Goal: Transaction & Acquisition: Obtain resource

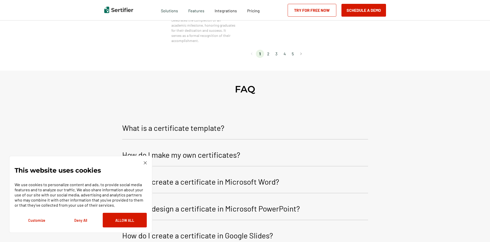
scroll to position [538, 0]
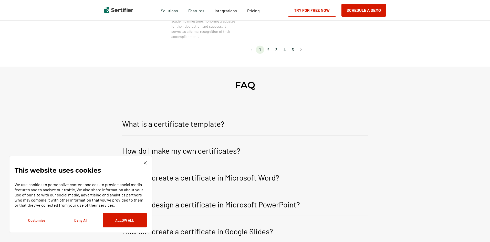
click at [270, 51] on li "2" at bounding box center [268, 50] width 8 height 8
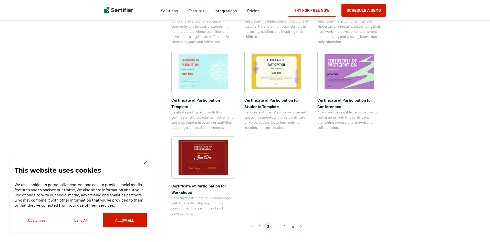
scroll to position [359, 0]
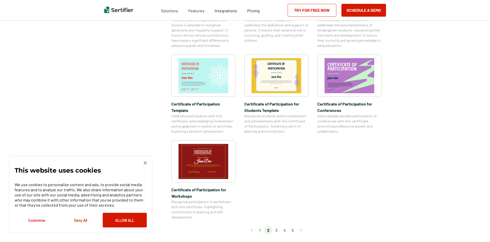
click at [278, 226] on li "3" at bounding box center [276, 230] width 8 height 8
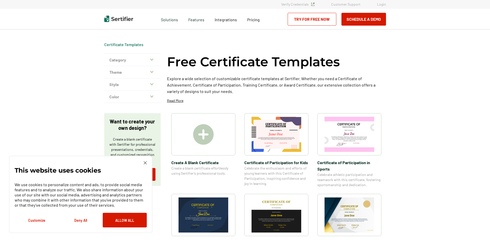
scroll to position [0, 0]
drag, startPoint x: 278, startPoint y: 213, endPoint x: 434, endPoint y: 109, distance: 187.9
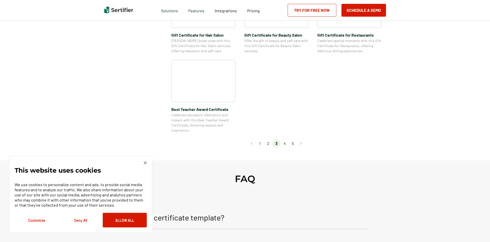
scroll to position [384, 0]
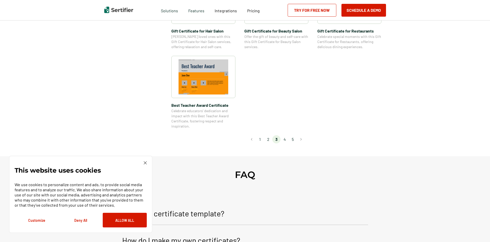
drag, startPoint x: 287, startPoint y: 140, endPoint x: 386, endPoint y: 113, distance: 102.9
click at [287, 140] on li "4" at bounding box center [285, 139] width 8 height 8
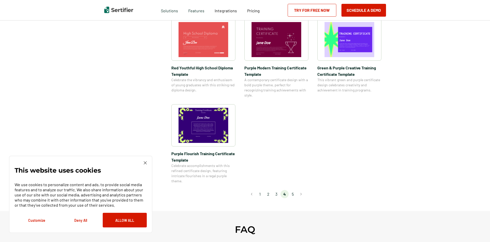
scroll to position [359, 0]
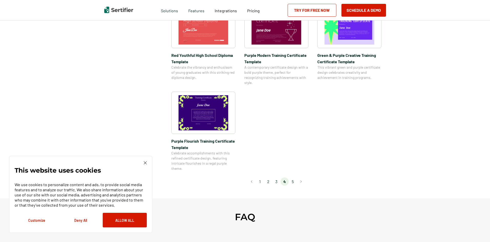
click at [294, 181] on li "5" at bounding box center [293, 182] width 8 height 8
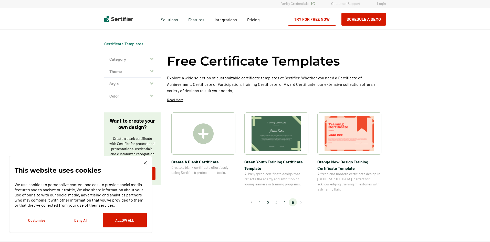
scroll to position [0, 0]
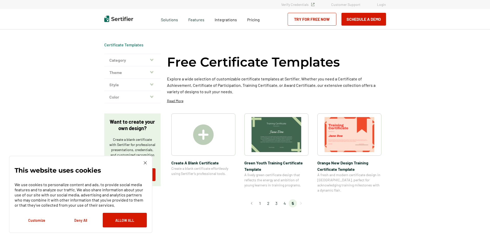
drag, startPoint x: 294, startPoint y: 181, endPoint x: 449, endPoint y: 154, distance: 157.5
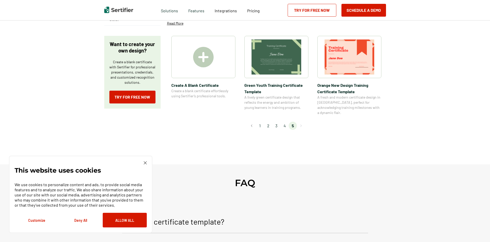
scroll to position [77, 0]
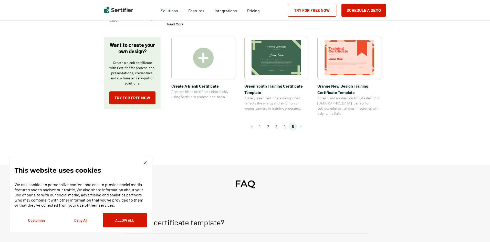
click at [145, 164] on img at bounding box center [145, 162] width 3 height 3
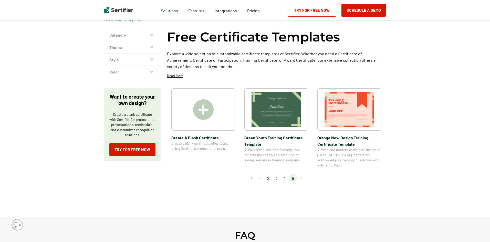
scroll to position [0, 0]
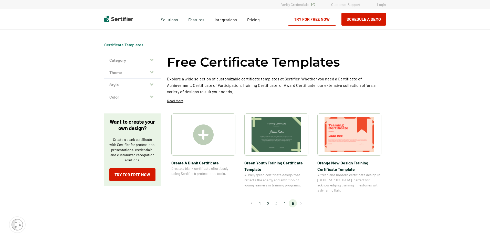
click at [204, 140] on img at bounding box center [203, 135] width 21 height 21
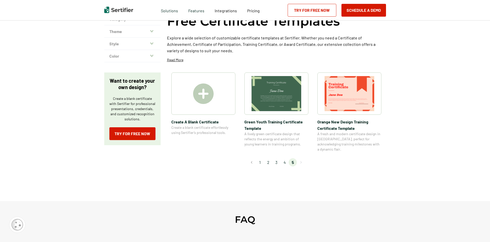
scroll to position [26, 0]
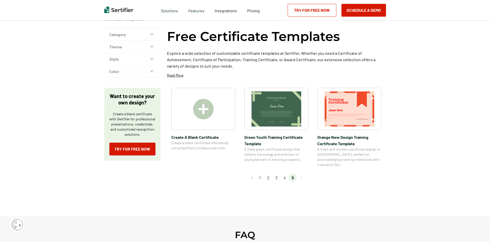
click at [202, 113] on img at bounding box center [203, 109] width 21 height 21
